Goal: Transaction & Acquisition: Purchase product/service

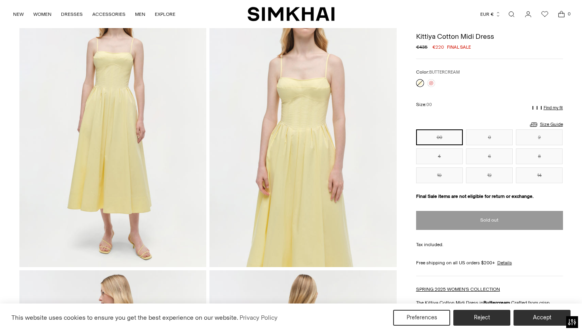
scroll to position [71, 0]
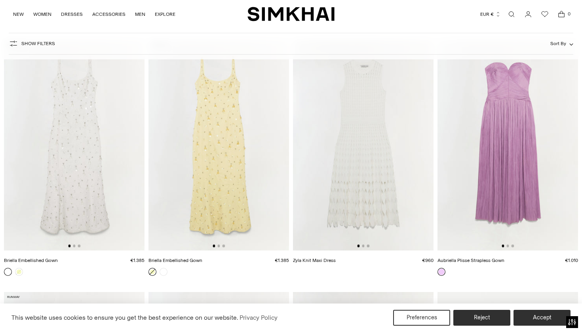
scroll to position [824, 0]
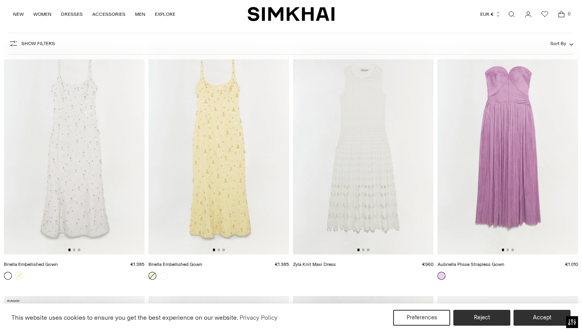
click at [230, 177] on img at bounding box center [218, 149] width 141 height 211
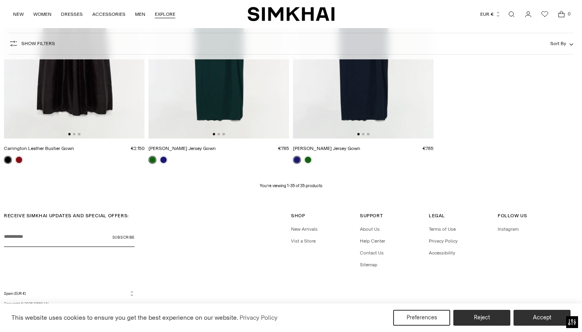
scroll to position [2201, 0]
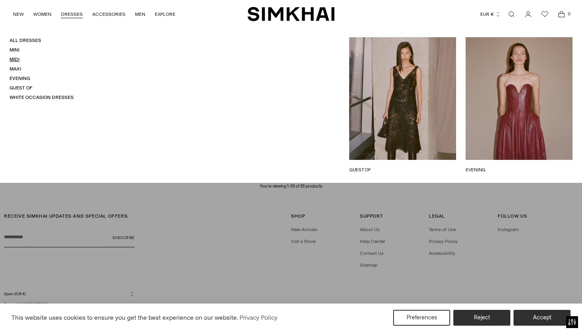
click at [16, 58] on link "Midi" at bounding box center [15, 60] width 10 height 6
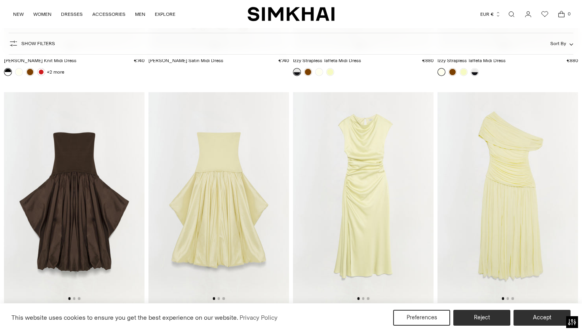
scroll to position [860, 0]
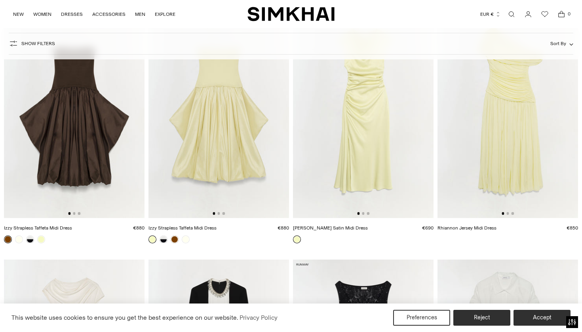
click at [479, 107] on img at bounding box center [507, 112] width 141 height 211
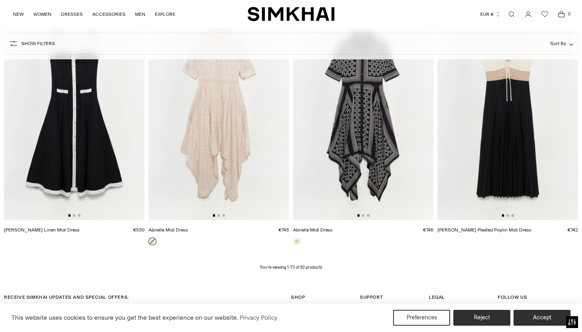
scroll to position [4388, 0]
